Goal: Information Seeking & Learning: Learn about a topic

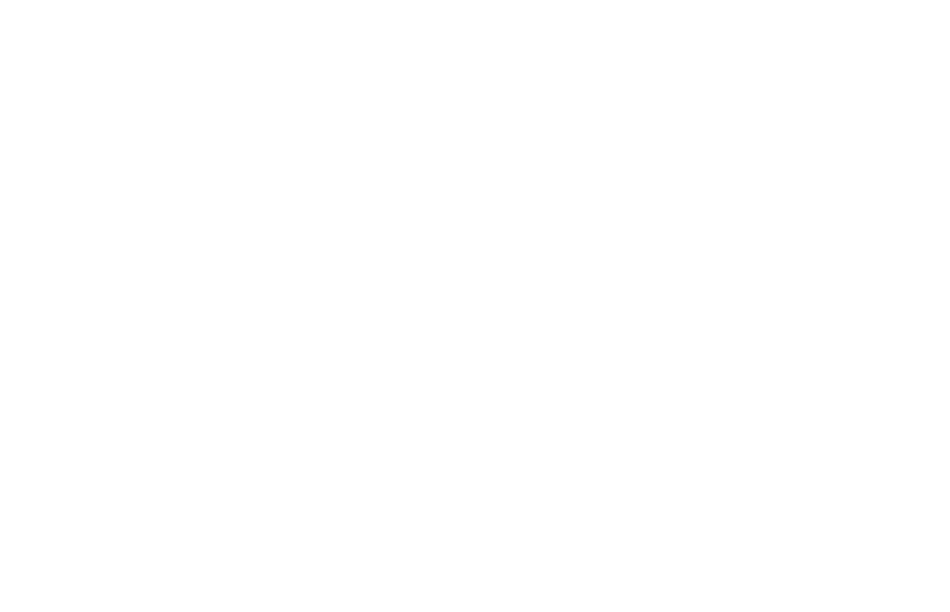
scroll to position [9209, 0]
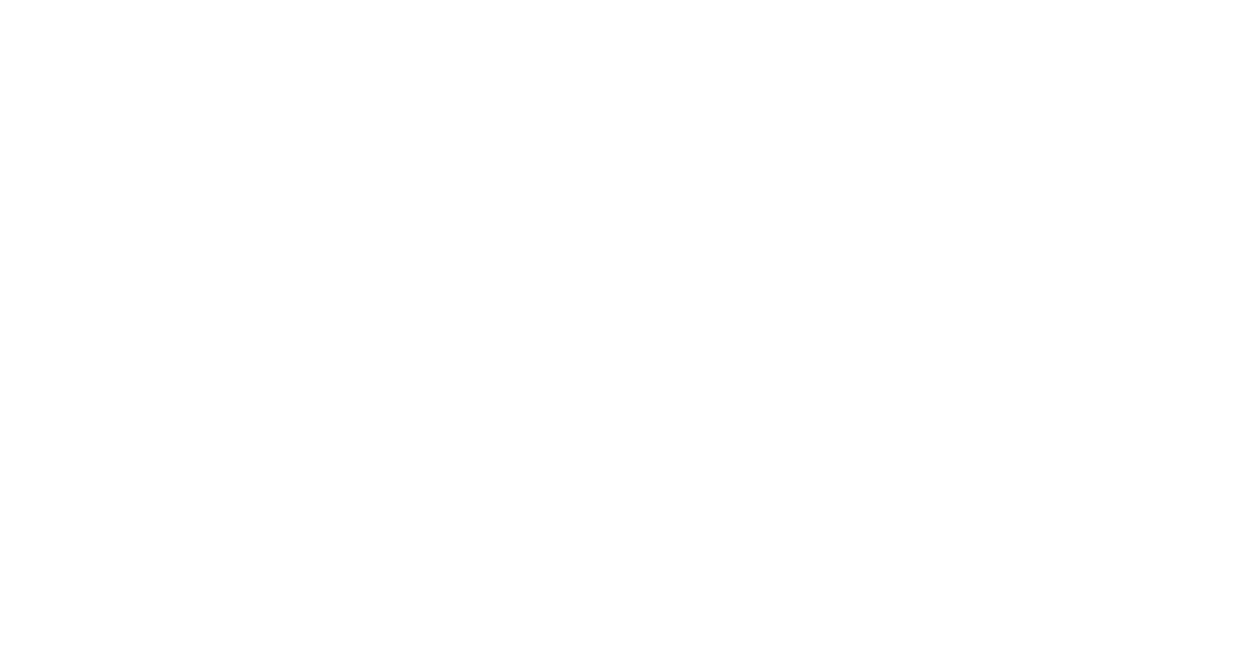
scroll to position [9209, 0]
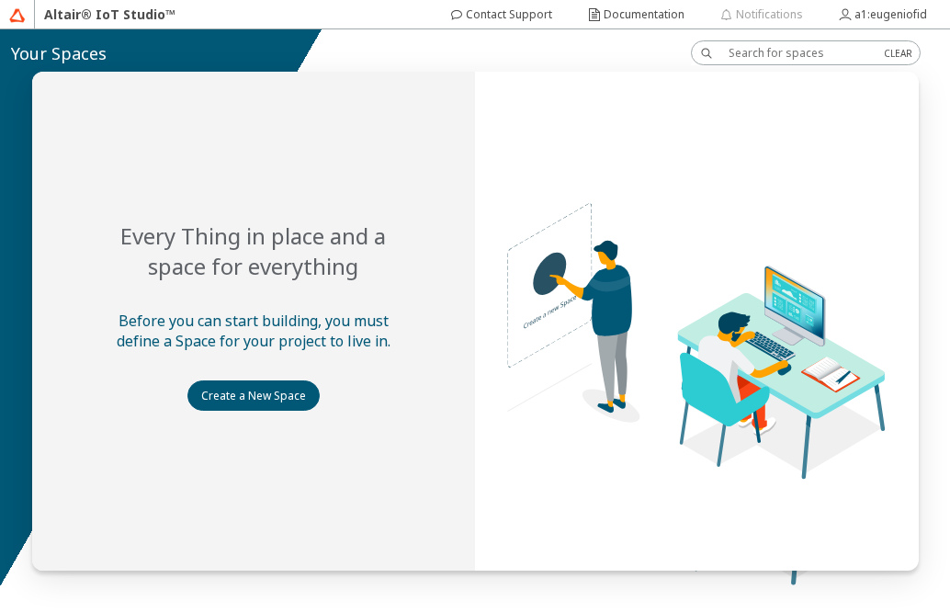
click at [736, 46] on input "text" at bounding box center [799, 53] width 141 height 16
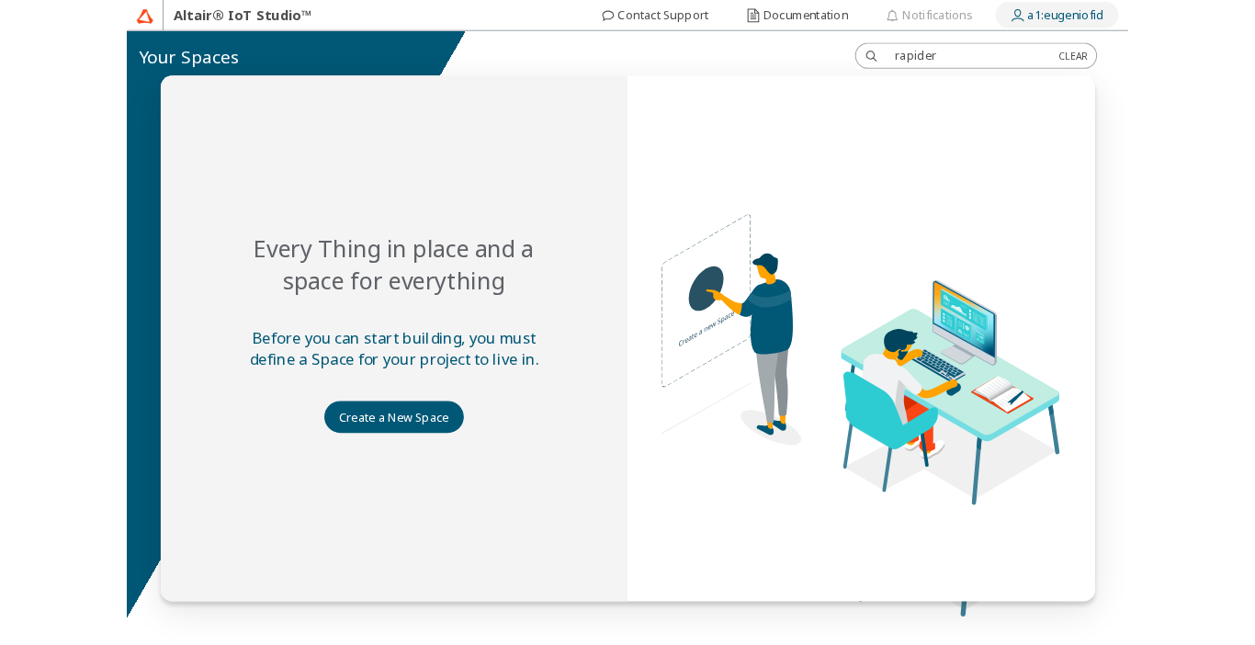
scroll to position [9176, 0]
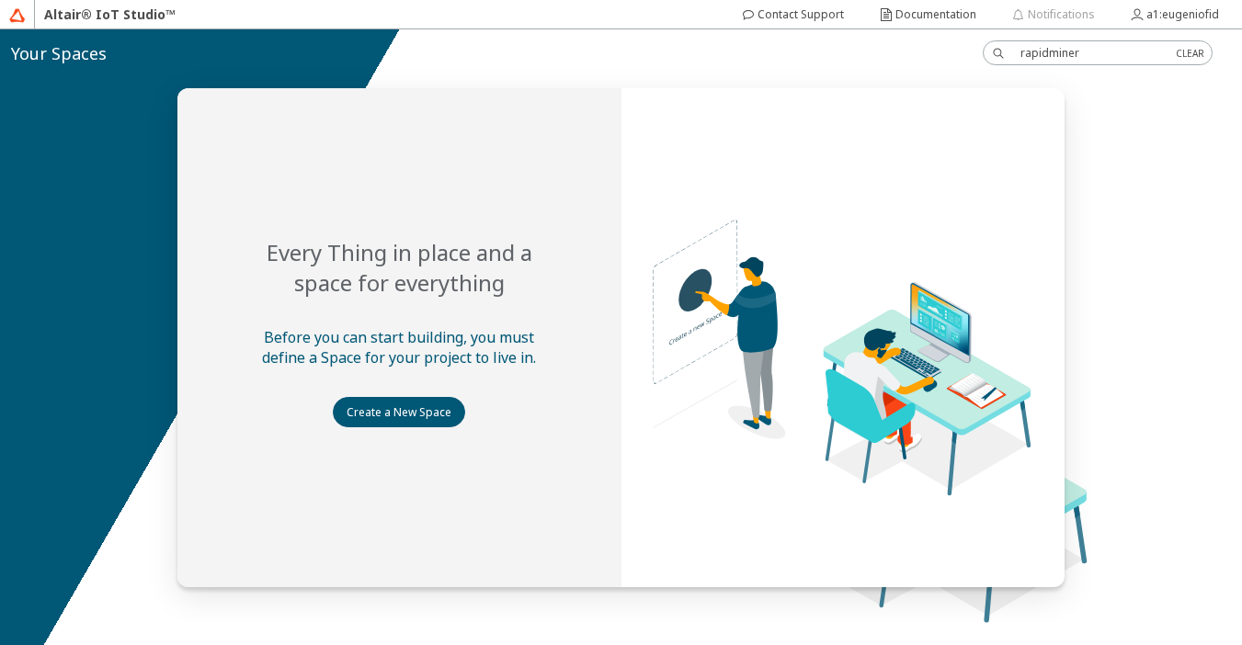
type input "rapidminer"
click at [949, 50] on div "CLEAR" at bounding box center [1189, 53] width 28 height 13
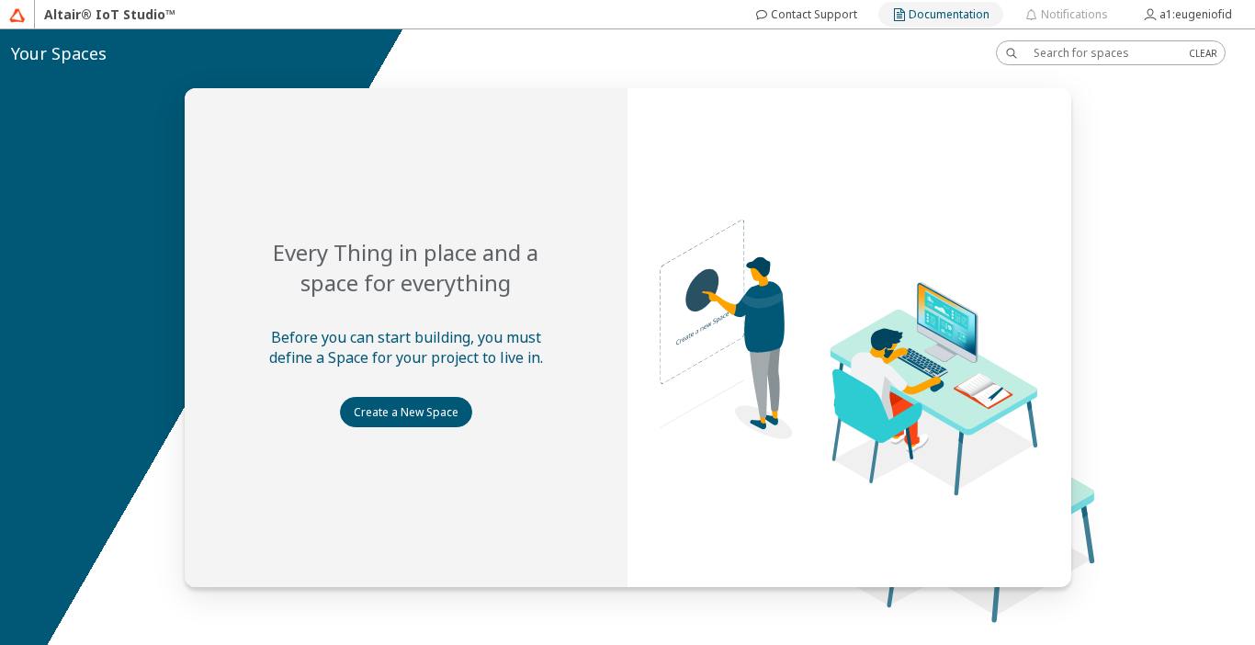
click at [0, 0] on slot "Documentation" at bounding box center [0, 0] width 0 height 0
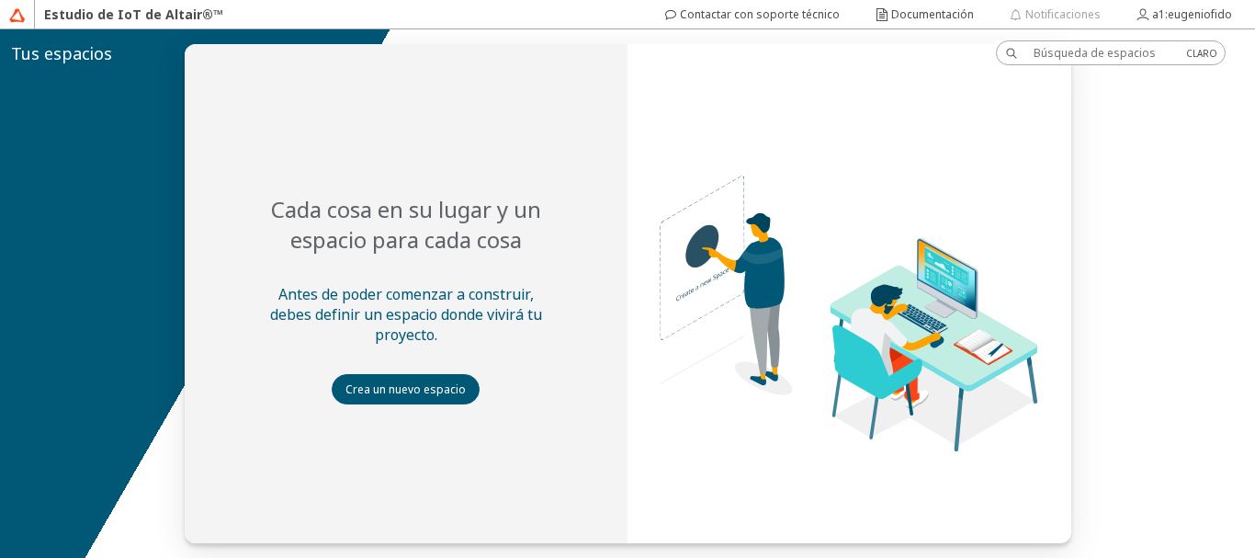
click at [815, 168] on img at bounding box center [760, 220] width 665 height 499
click at [908, 6] on font "Documentación" at bounding box center [932, 14] width 83 height 16
